Goal: Task Accomplishment & Management: Manage account settings

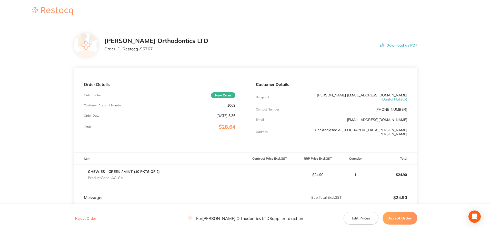
click at [400, 43] on button "Download as PDF" at bounding box center [398, 45] width 37 height 16
drag, startPoint x: 122, startPoint y: 50, endPoint x: 153, endPoint y: 50, distance: 30.2
click at [153, 50] on p "Order ID: Restocq- 95767" at bounding box center [156, 49] width 104 height 5
copy p "Restocq- 95767"
click at [400, 221] on button "Accept Order" at bounding box center [399, 218] width 35 height 13
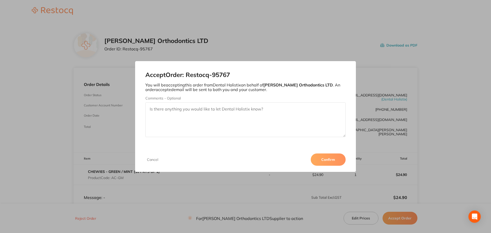
click at [149, 109] on textarea "Comments - Optional" at bounding box center [245, 119] width 200 height 35
type textarea "Invoice 136305 + $7.85 freight charge."
click at [318, 159] on button "Confirm" at bounding box center [327, 160] width 35 height 12
